Goal: Transaction & Acquisition: Purchase product/service

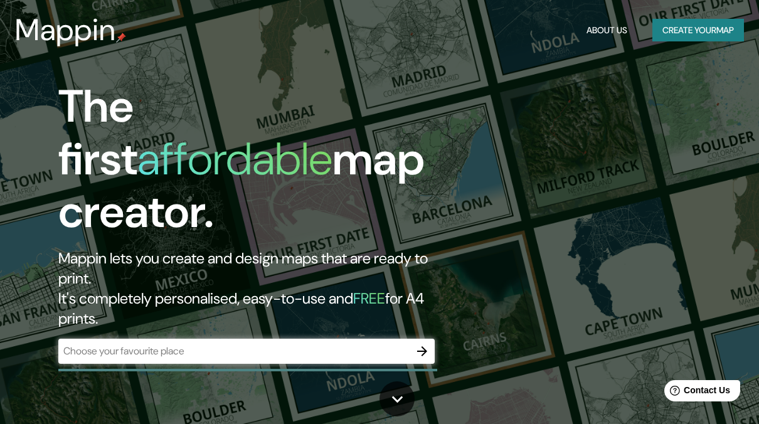
click at [245, 339] on div "​" at bounding box center [246, 351] width 377 height 25
click at [426, 344] on icon "button" at bounding box center [422, 351] width 15 height 15
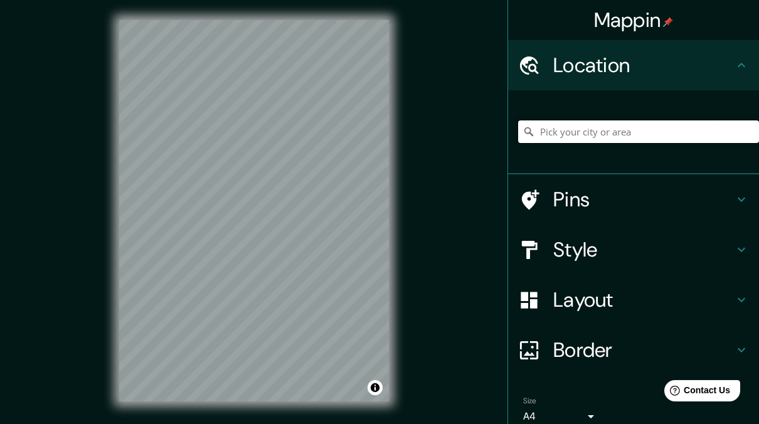
click at [527, 139] on input "Pick your city or area" at bounding box center [638, 132] width 241 height 23
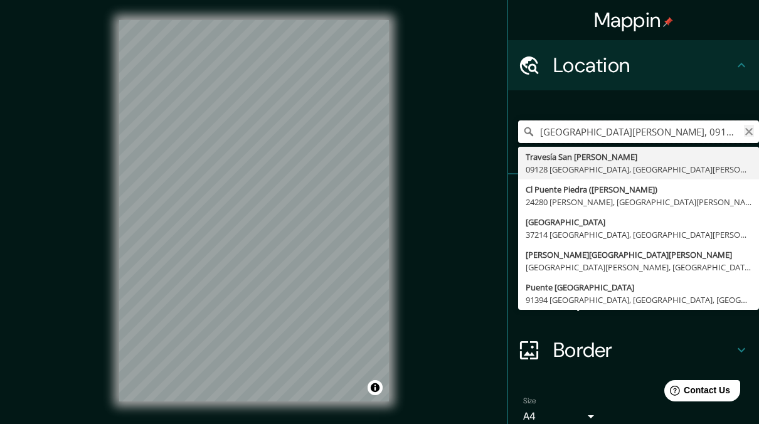
type input "[GEOGRAPHIC_DATA][PERSON_NAME], 09128 [GEOGRAPHIC_DATA], [GEOGRAPHIC_DATA][PERS…"
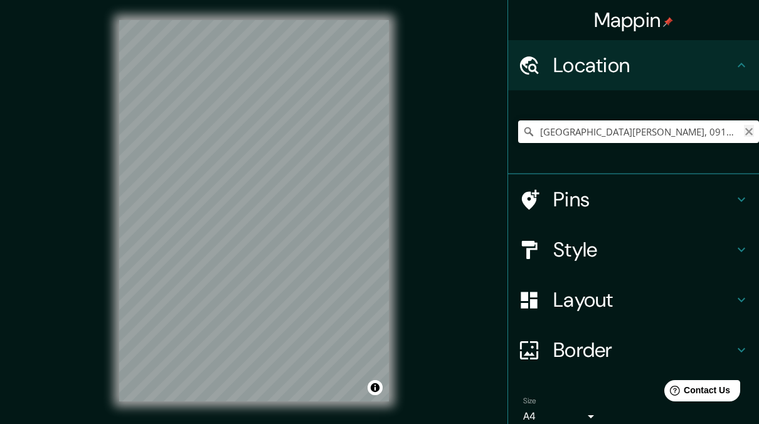
click at [744, 127] on icon "Clear" at bounding box center [749, 132] width 10 height 10
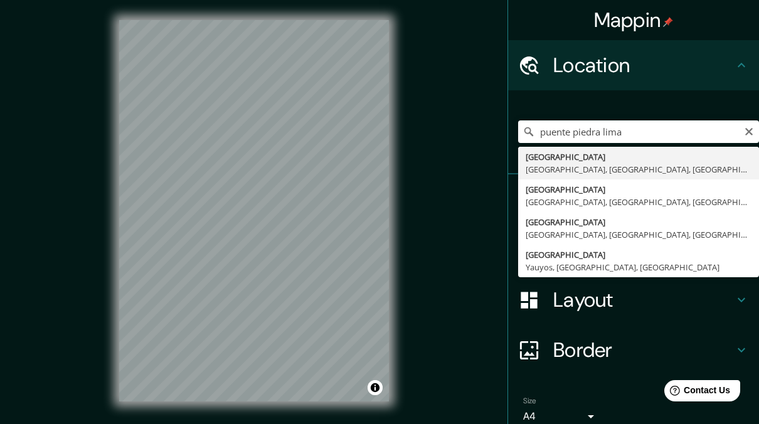
type input "[GEOGRAPHIC_DATA], [GEOGRAPHIC_DATA], [GEOGRAPHIC_DATA], [GEOGRAPHIC_DATA]"
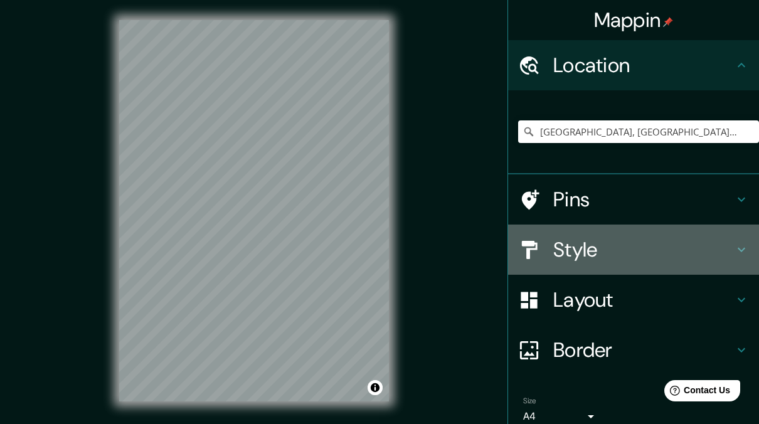
click at [575, 270] on div "Style" at bounding box center [633, 250] width 251 height 50
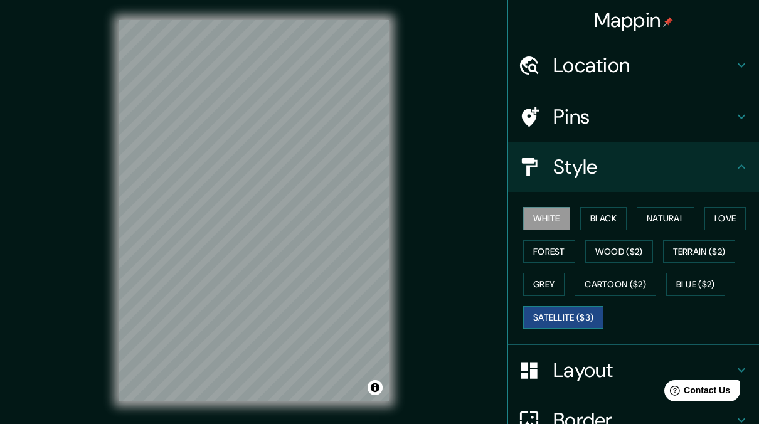
click at [545, 320] on button "Satellite ($3)" at bounding box center [563, 317] width 80 height 23
click at [83, 240] on div "Mappin Location [GEOGRAPHIC_DATA], [GEOGRAPHIC_DATA], [GEOGRAPHIC_DATA], [GEOGR…" at bounding box center [379, 221] width 759 height 442
click at [535, 217] on button "White" at bounding box center [546, 218] width 47 height 23
click at [593, 217] on button "Black" at bounding box center [604, 218] width 47 height 23
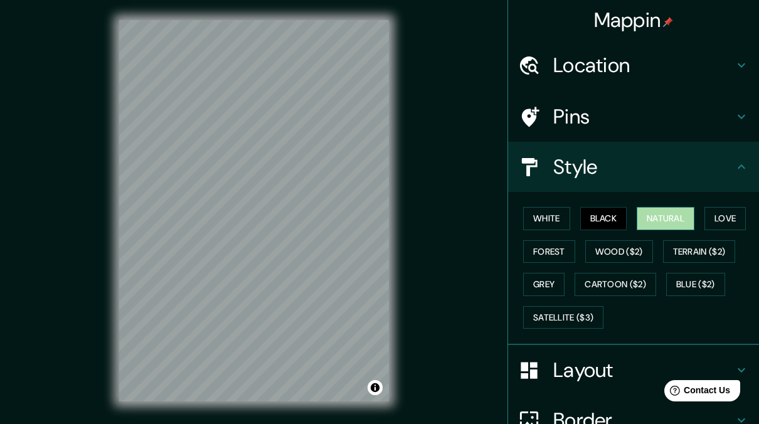
click at [637, 222] on button "Natural" at bounding box center [666, 218] width 58 height 23
click at [541, 223] on button "White" at bounding box center [546, 218] width 47 height 23
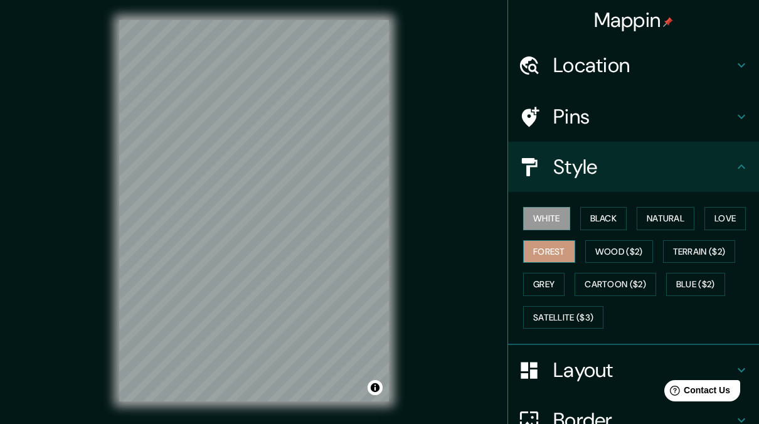
click at [540, 257] on button "Forest" at bounding box center [549, 251] width 52 height 23
click at [608, 258] on button "Wood ($2)" at bounding box center [620, 251] width 68 height 23
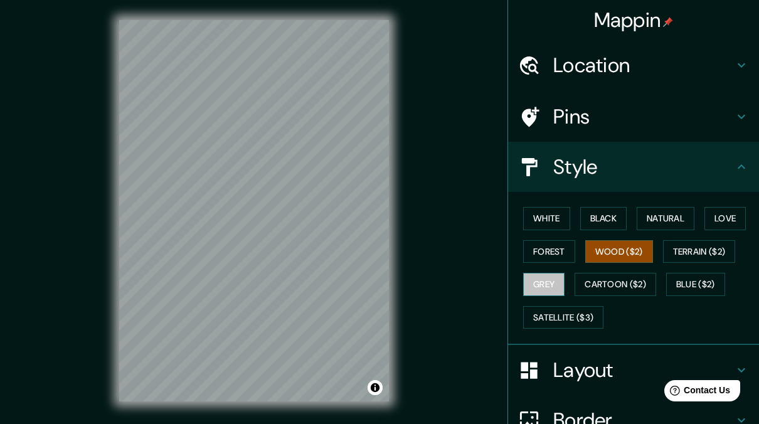
click at [544, 289] on button "Grey" at bounding box center [543, 284] width 41 height 23
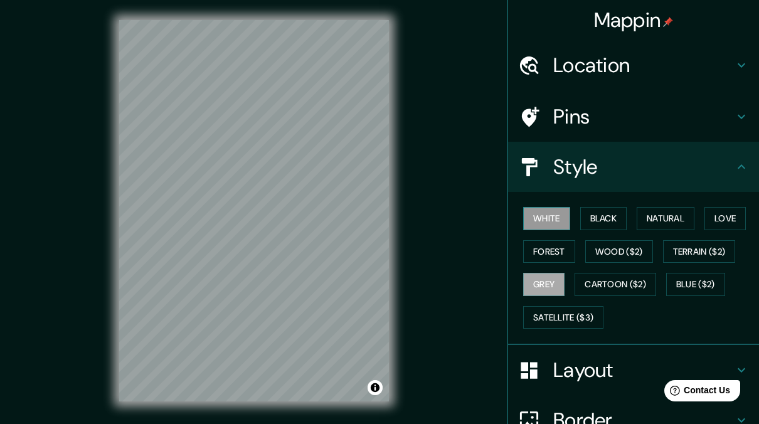
click at [534, 215] on button "White" at bounding box center [546, 218] width 47 height 23
